Goal: Information Seeking & Learning: Learn about a topic

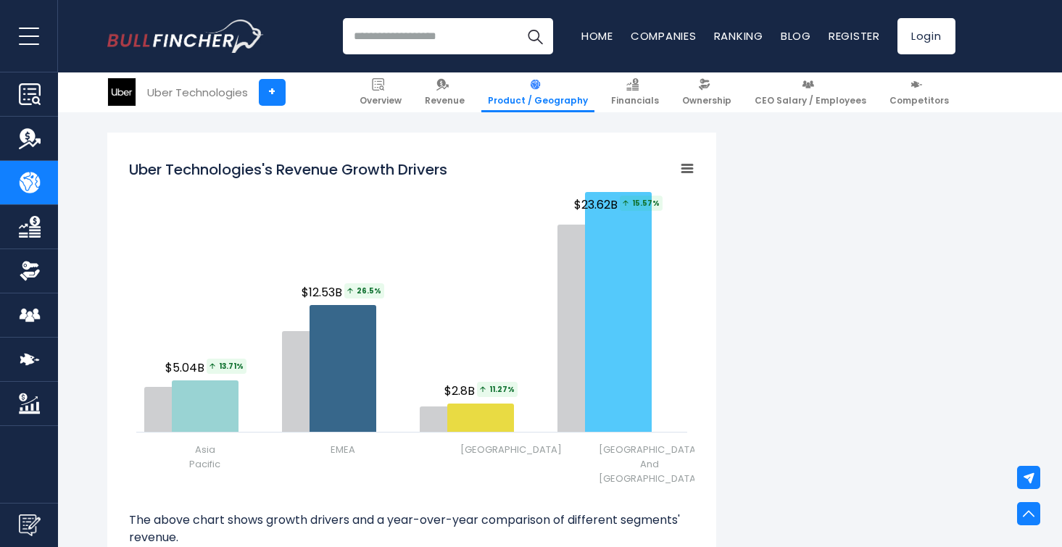
scroll to position [1693, 0]
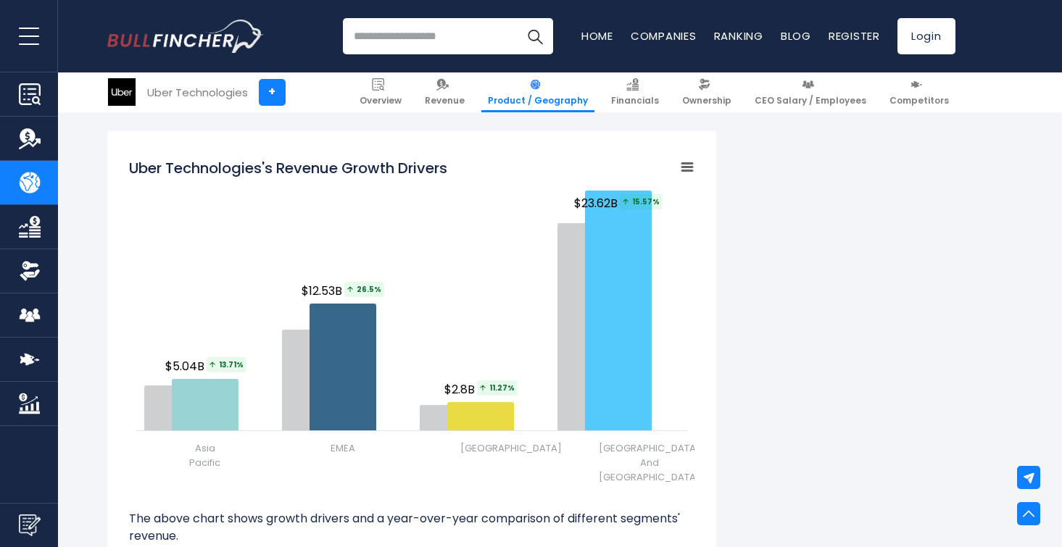
click at [788, 223] on div "Uber Technologies's Revenue by Region In fiscal year 2024, Uber Technologies's …" at bounding box center [531, 87] width 848 height 2913
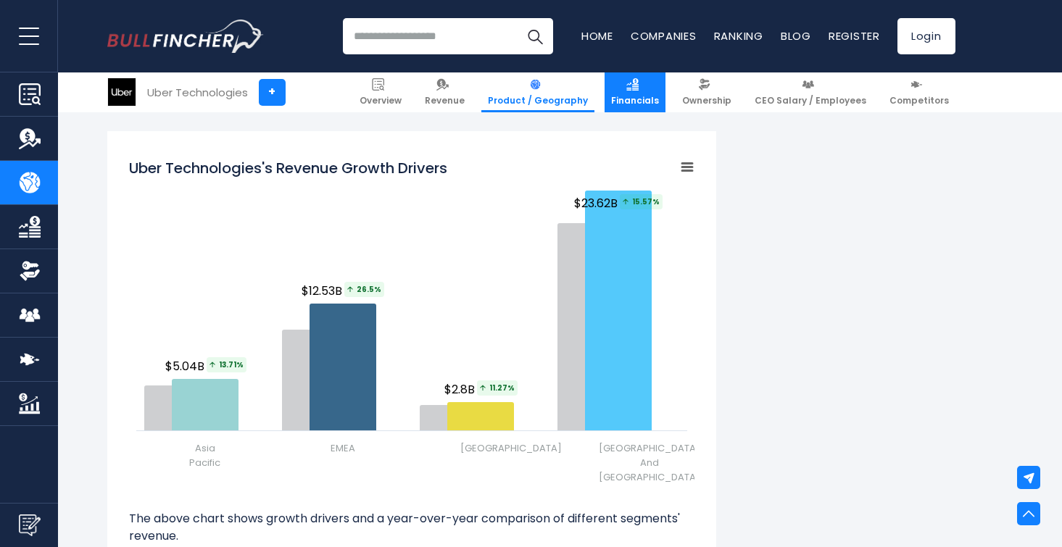
click at [659, 105] on span "Financials" at bounding box center [635, 101] width 48 height 12
click at [756, 193] on div "Uber Technologies's Revenue by Region In fiscal year 2024, Uber Technologies's …" at bounding box center [531, 87] width 848 height 2913
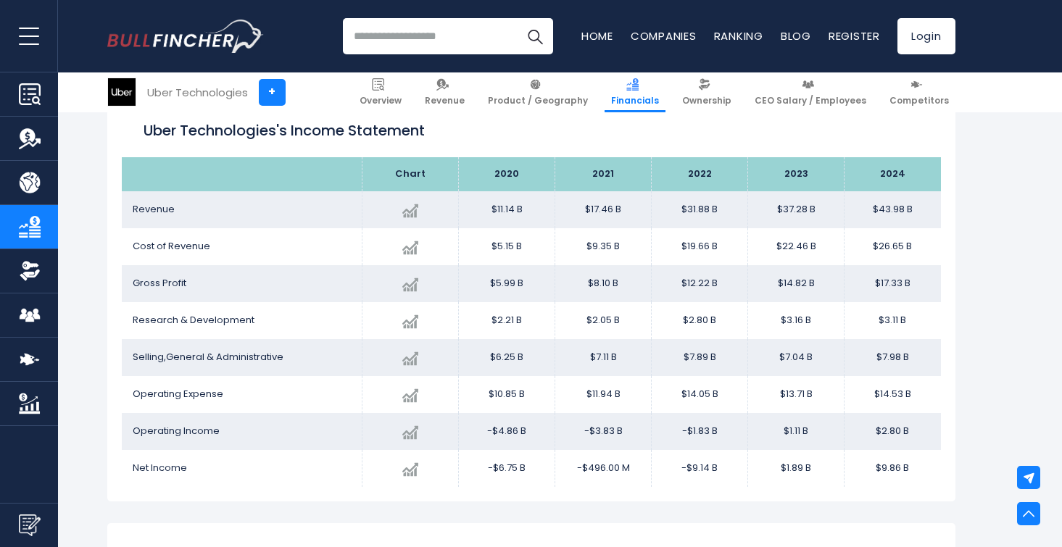
scroll to position [822, 0]
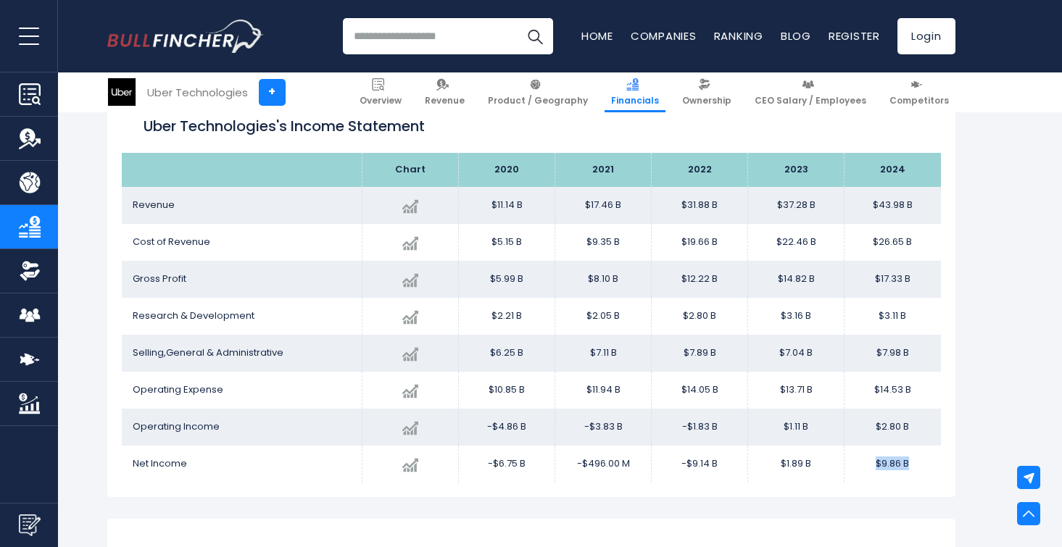
drag, startPoint x: 877, startPoint y: 464, endPoint x: 922, endPoint y: 464, distance: 44.9
click at [922, 464] on td "$9.86 B" at bounding box center [892, 464] width 96 height 37
click at [908, 472] on td "$9.86 B" at bounding box center [892, 464] width 96 height 37
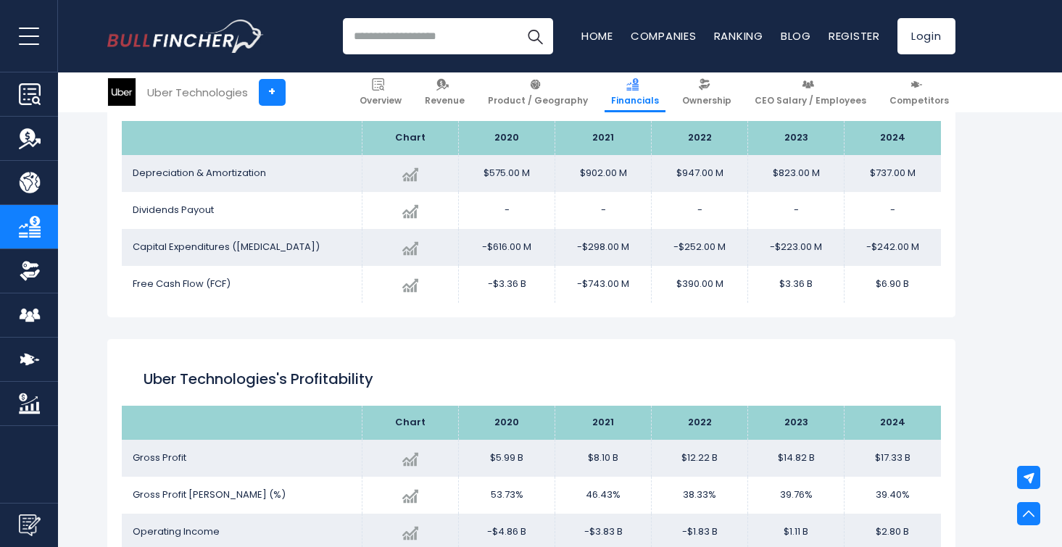
scroll to position [1788, 0]
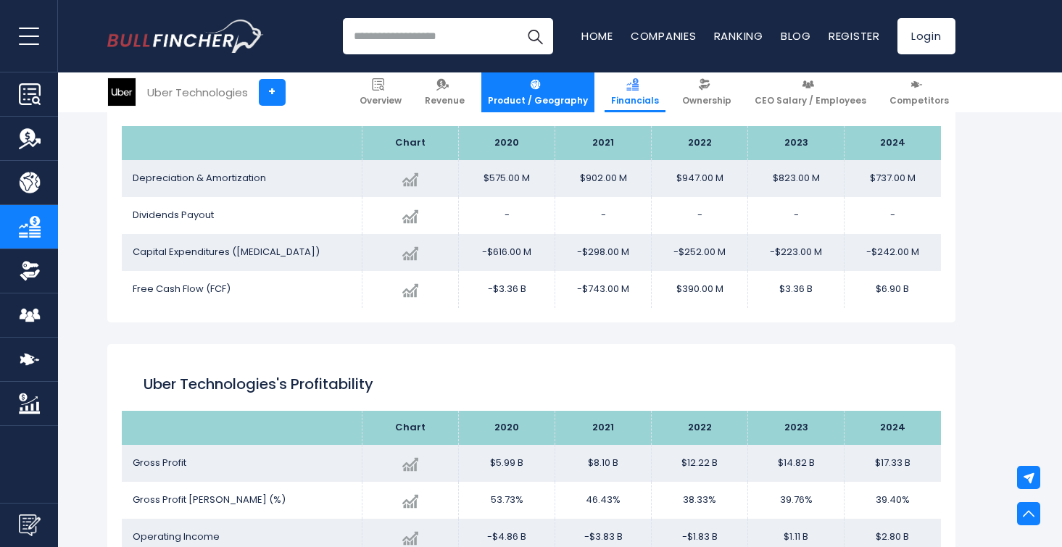
click at [559, 102] on span "Product / Geography" at bounding box center [538, 101] width 100 height 12
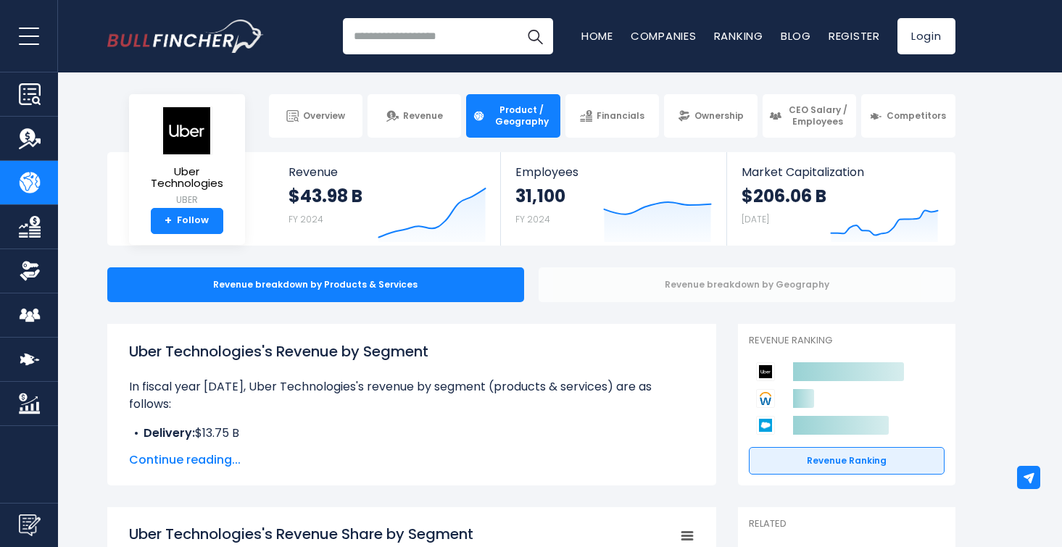
click at [656, 284] on div "Revenue breakdown by Geography" at bounding box center [746, 284] width 417 height 35
click at [599, 289] on div "Revenue breakdown by Geography" at bounding box center [746, 284] width 417 height 35
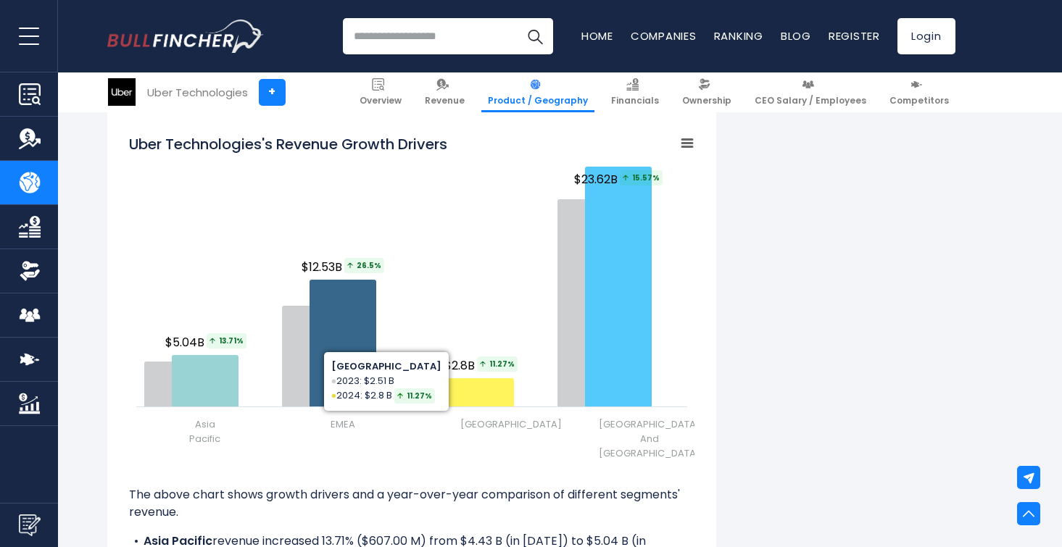
scroll to position [1719, 0]
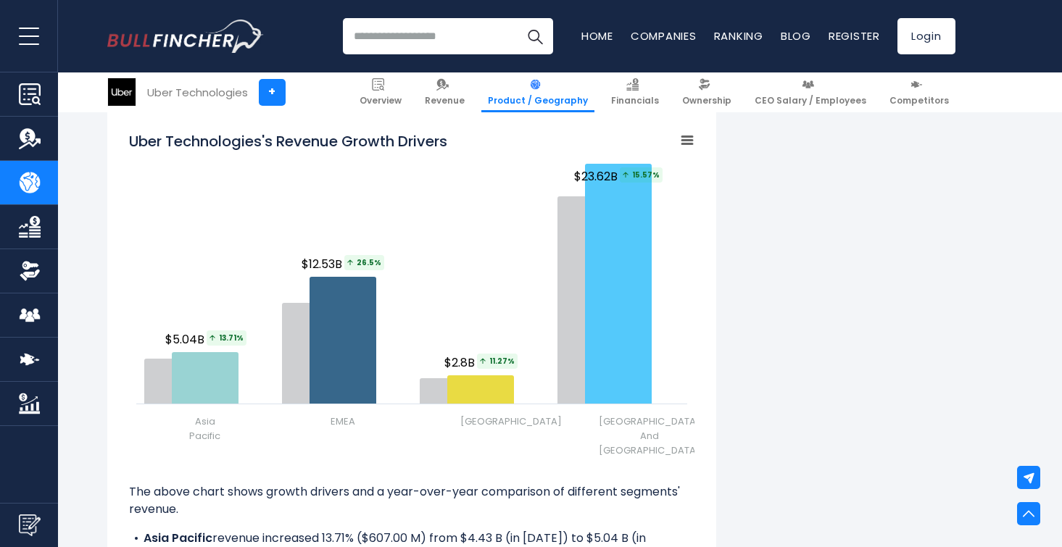
click at [406, 504] on p "The above chart shows growth drivers and a year-over-year comparison of differe…" at bounding box center [411, 500] width 565 height 35
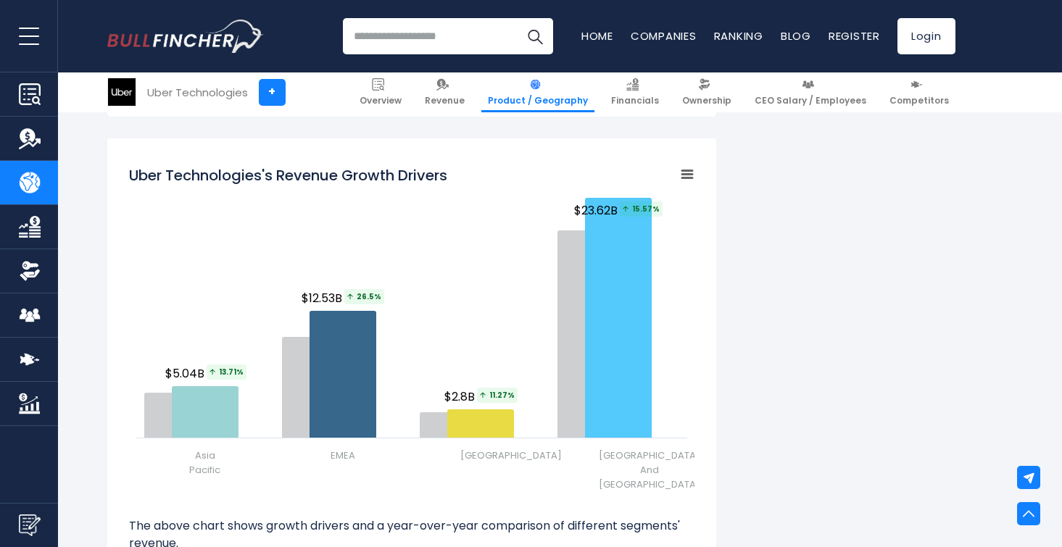
scroll to position [1682, 0]
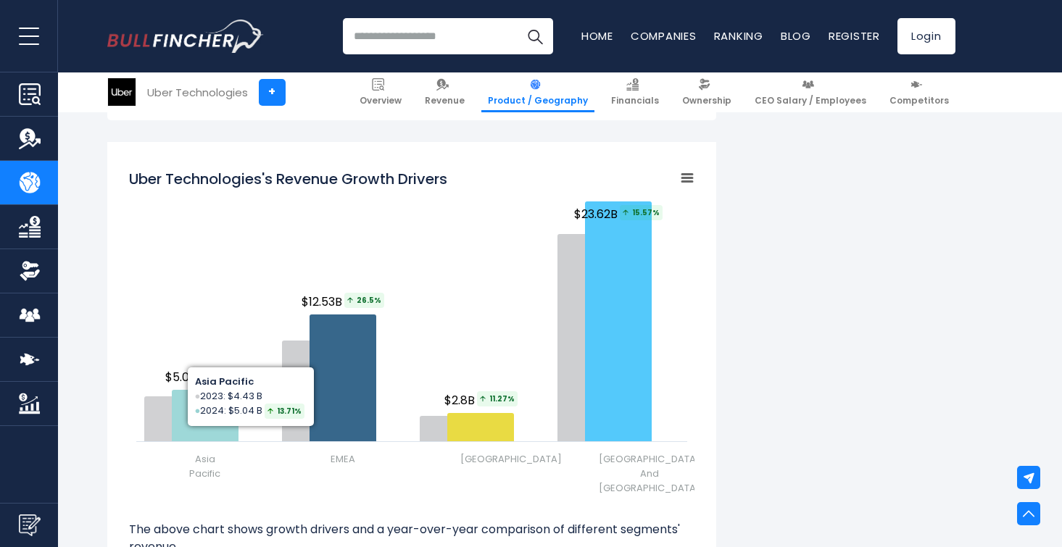
click at [788, 256] on div "Uber Technologies's Revenue by Region In fiscal year 2024, Uber Technologies's …" at bounding box center [531, 98] width 848 height 2913
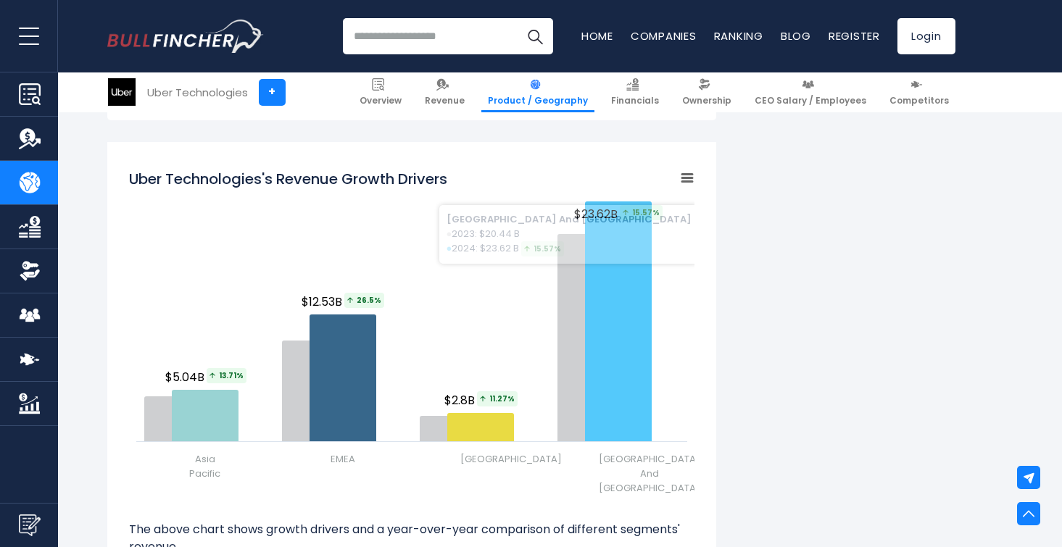
click at [866, 292] on div "Uber Technologies's Revenue by Region In fiscal year 2024, Uber Technologies's …" at bounding box center [531, 98] width 848 height 2913
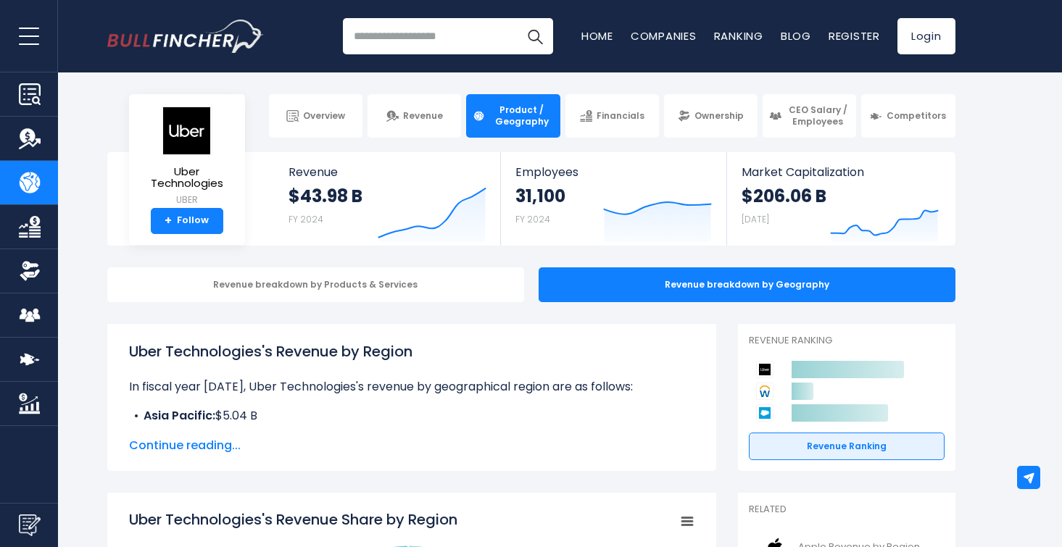
scroll to position [0, 0]
click at [456, 283] on div "Revenue breakdown by Products & Services" at bounding box center [315, 284] width 417 height 35
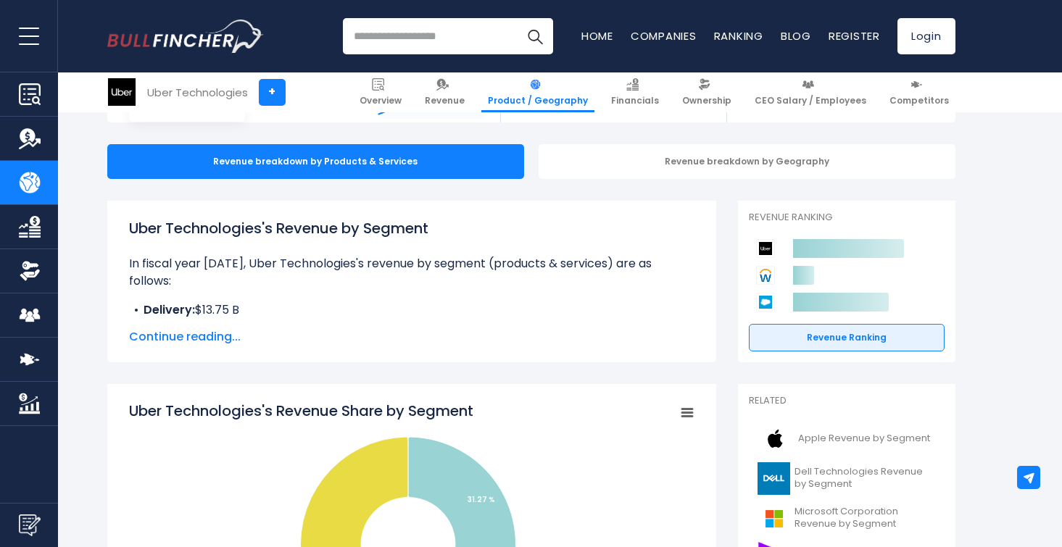
scroll to position [124, 0]
click at [228, 333] on span "Continue reading..." at bounding box center [411, 336] width 565 height 17
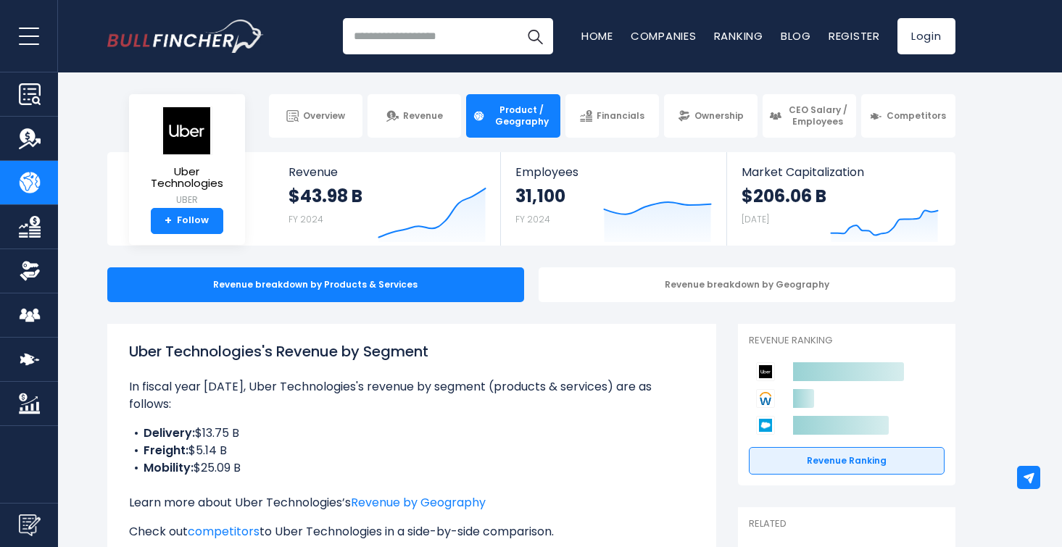
scroll to position [0, 0]
click at [613, 119] on span "Financials" at bounding box center [620, 116] width 48 height 12
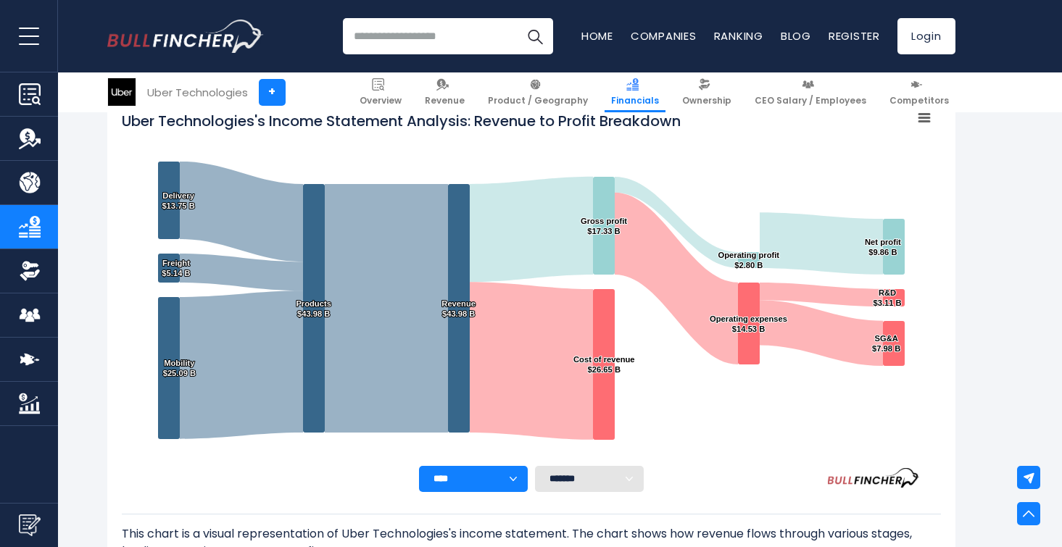
scroll to position [229, 0]
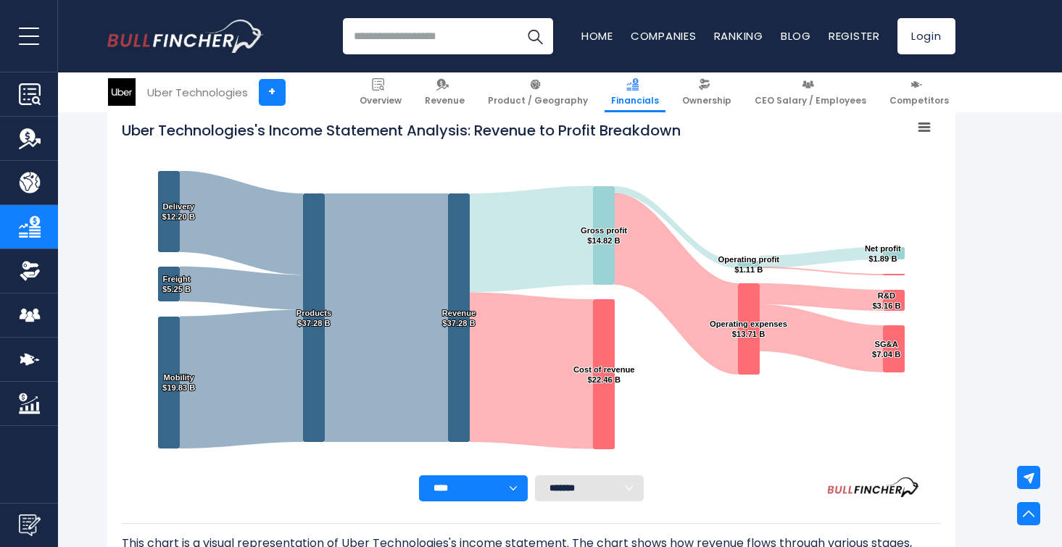
select select "****"
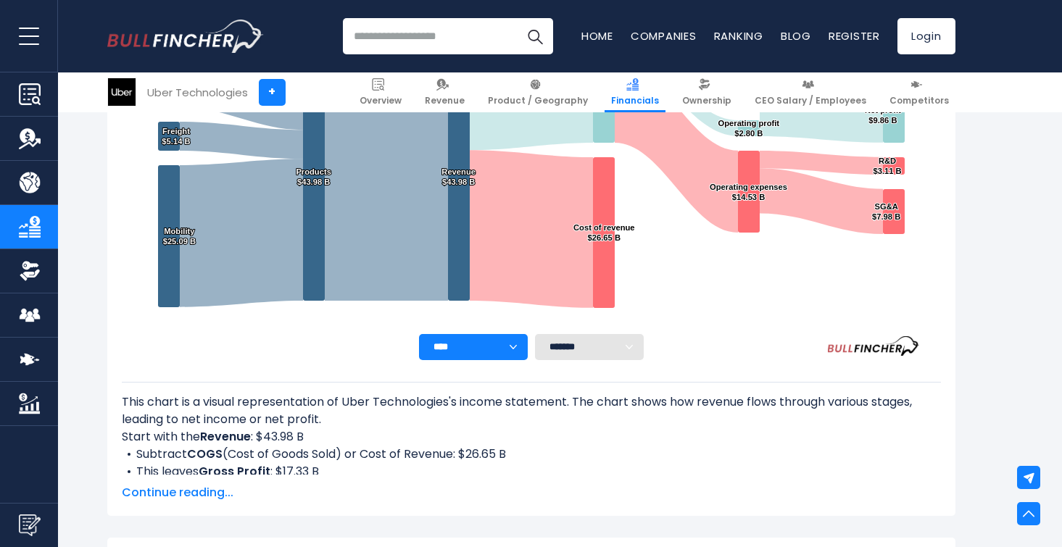
scroll to position [376, 0]
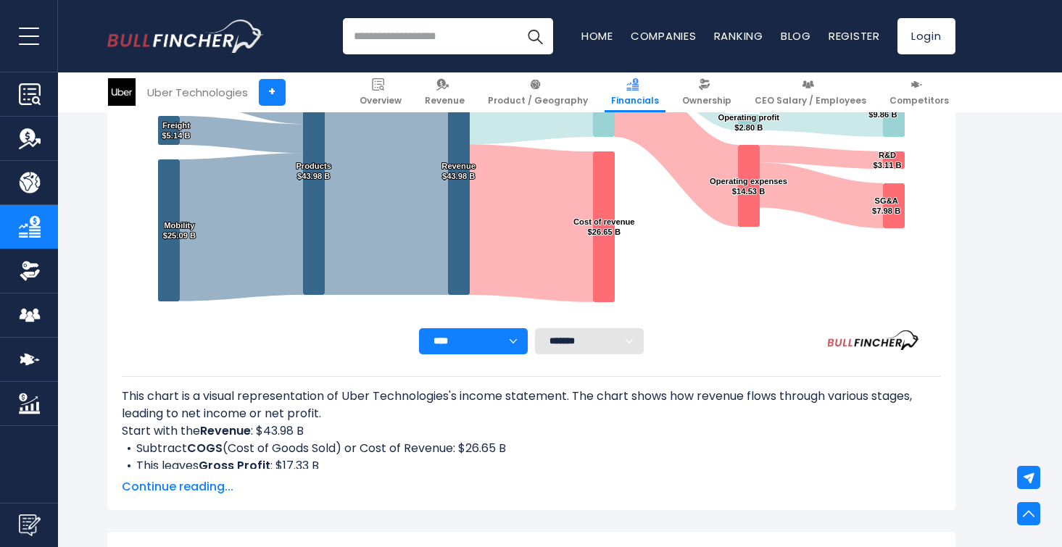
select select "**"
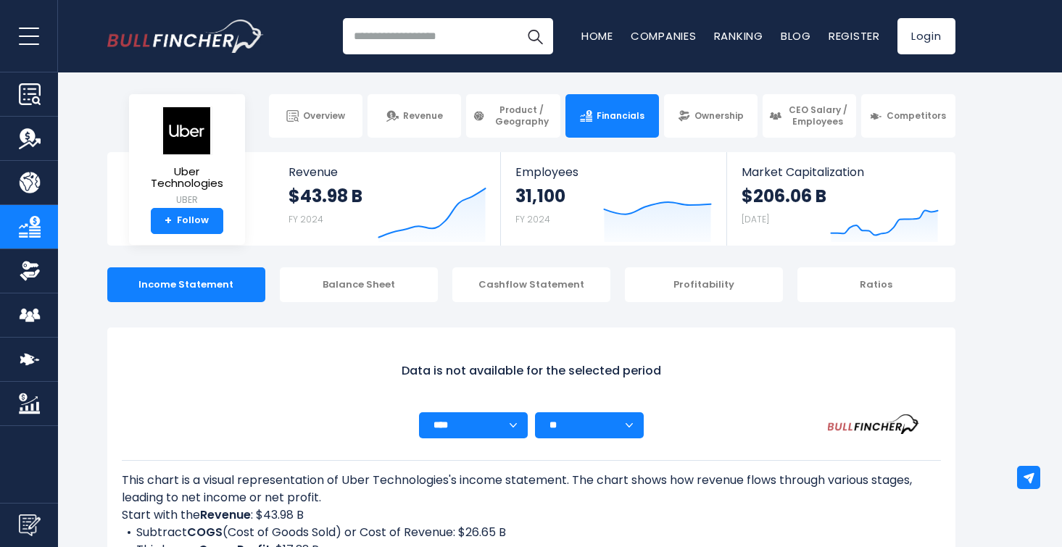
scroll to position [0, 0]
select select
